Goal: Navigation & Orientation: Find specific page/section

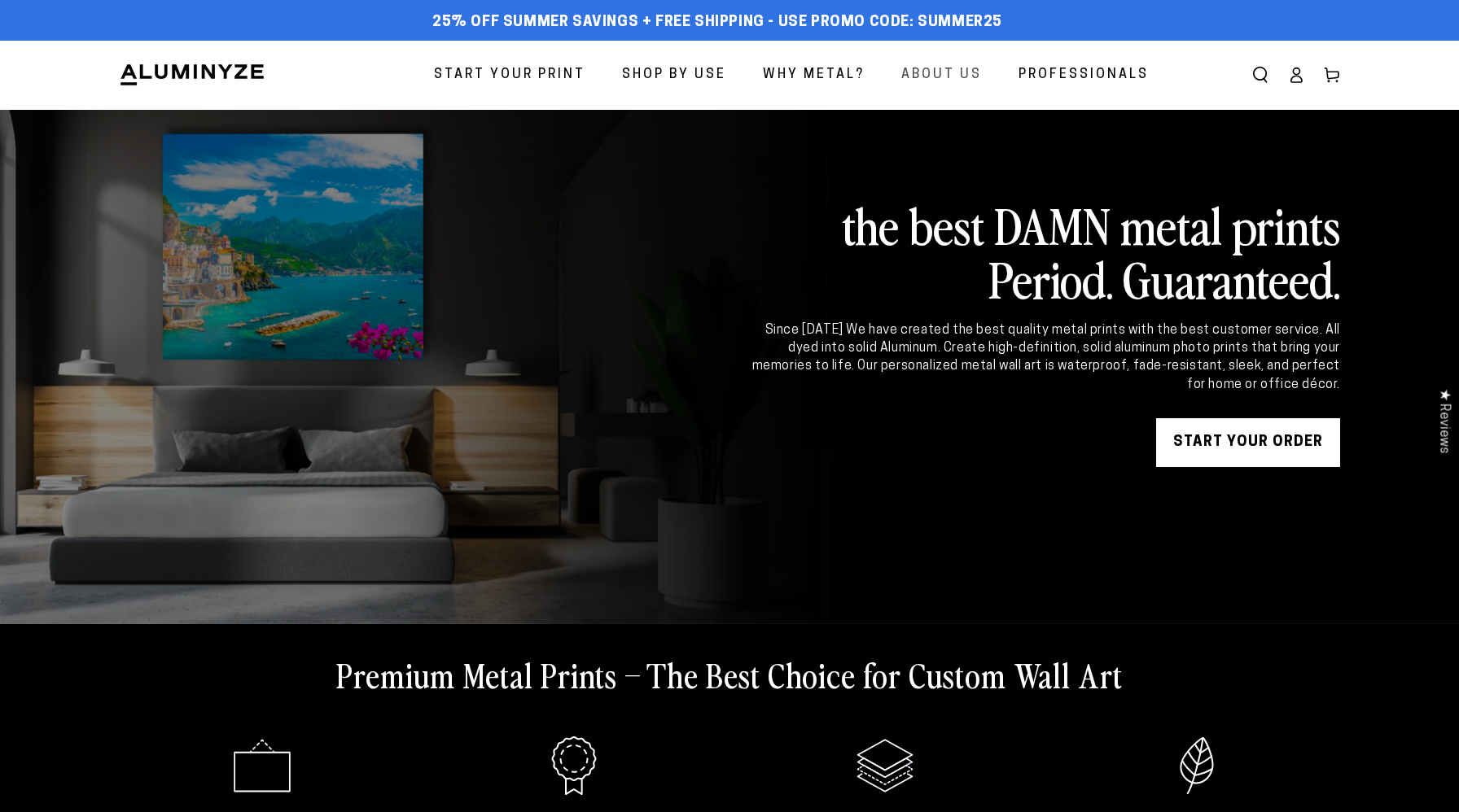
click at [952, 77] on span "About Us" at bounding box center [941, 75] width 81 height 24
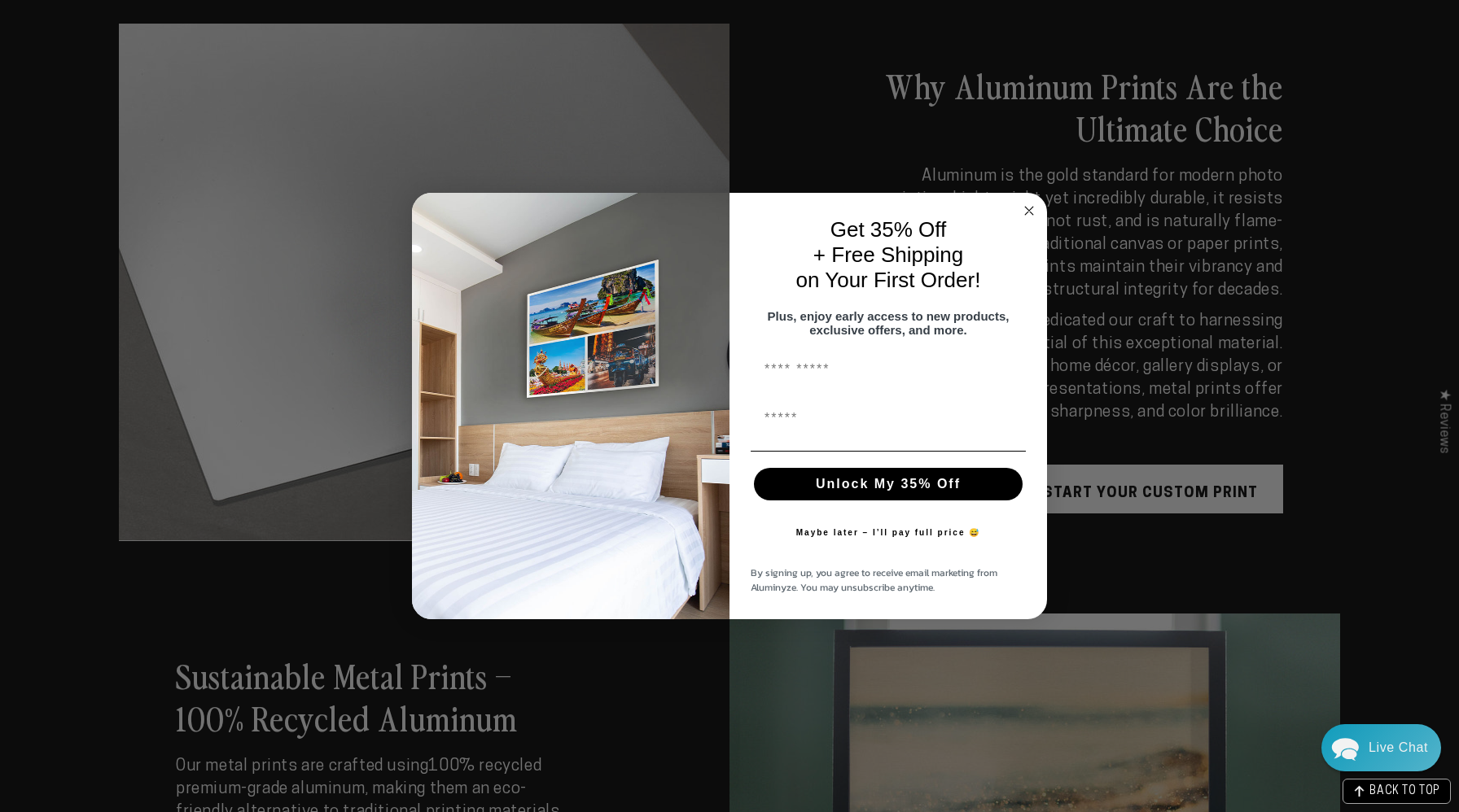
scroll to position [2358, 0]
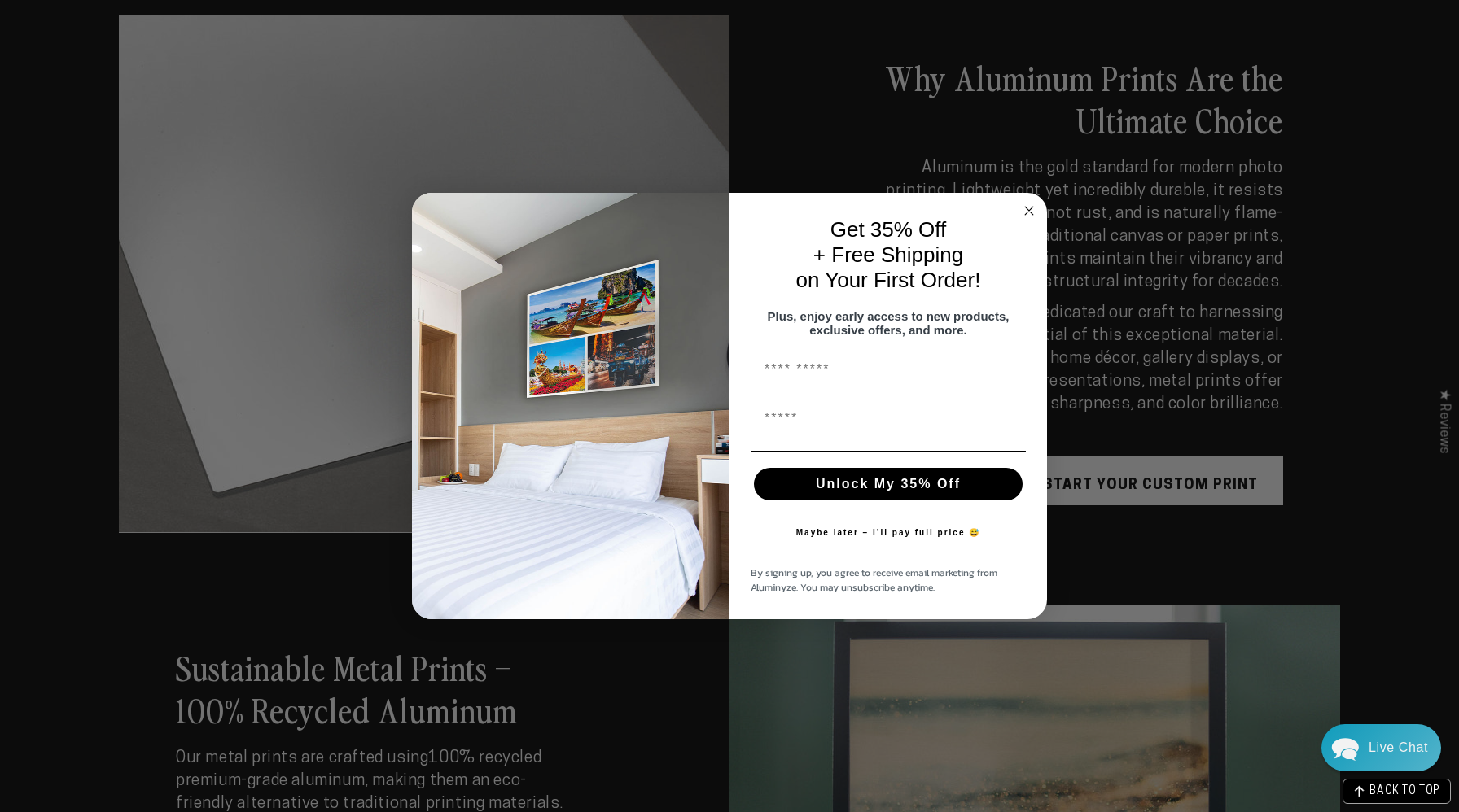
click at [1024, 203] on circle "Close dialog" at bounding box center [1029, 211] width 19 height 19
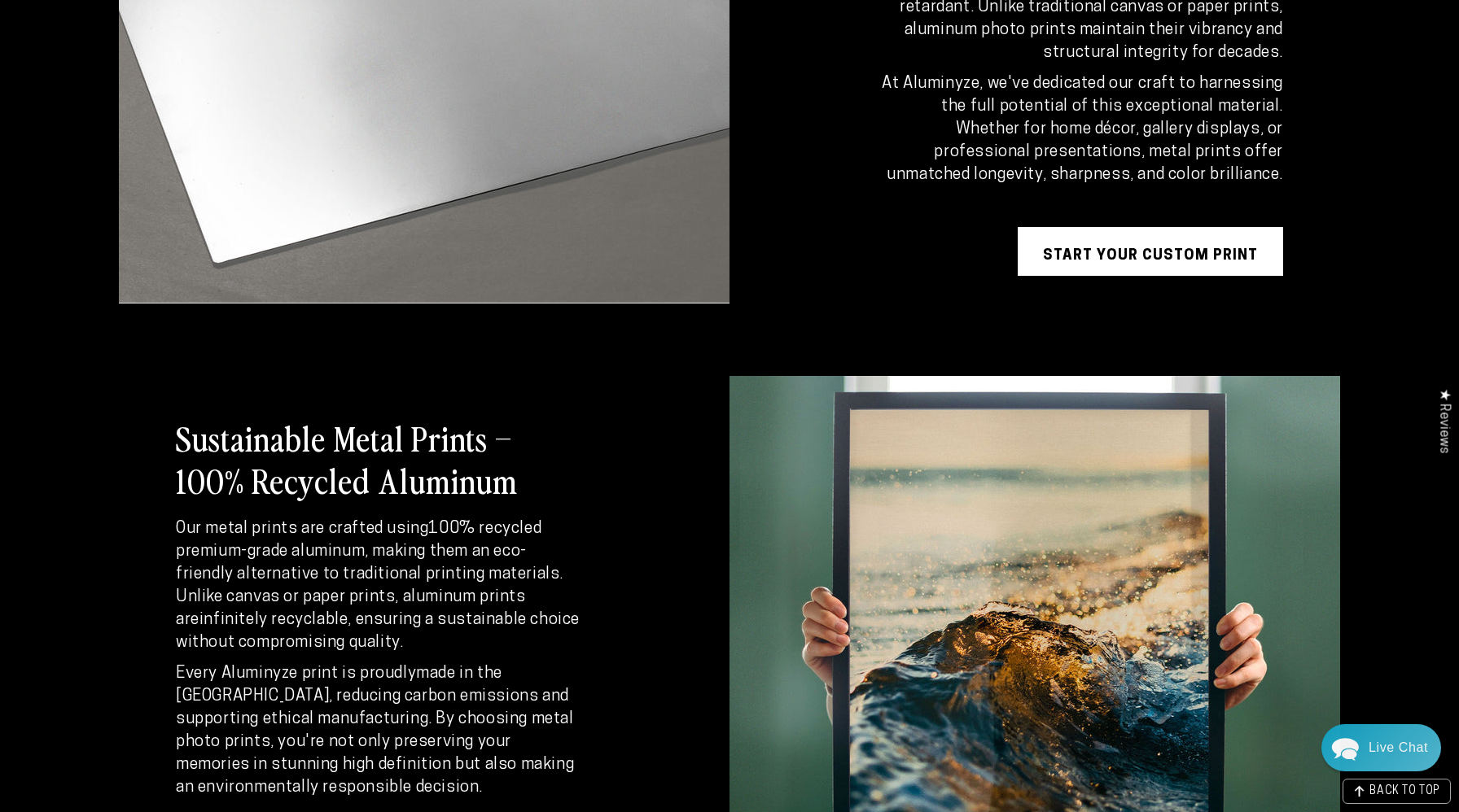
scroll to position [3101, 0]
